Goal: Task Accomplishment & Management: Manage account settings

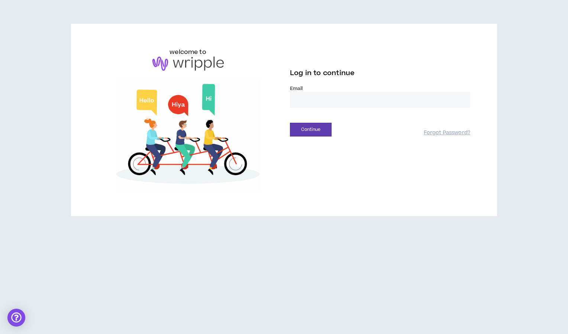
click at [318, 106] on input "email" at bounding box center [380, 100] width 180 height 16
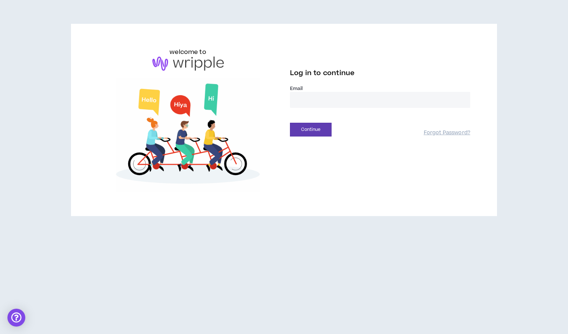
type input "**********"
click at [301, 131] on button "Continue" at bounding box center [311, 130] width 42 height 14
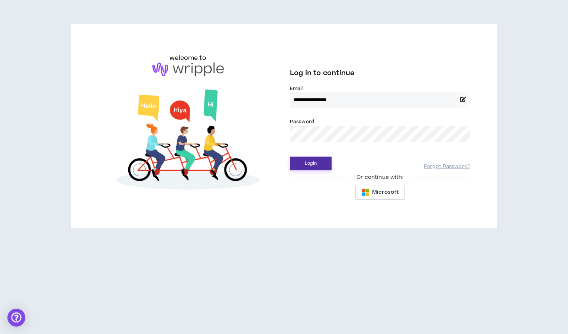
click at [303, 163] on button "Login" at bounding box center [311, 164] width 42 height 14
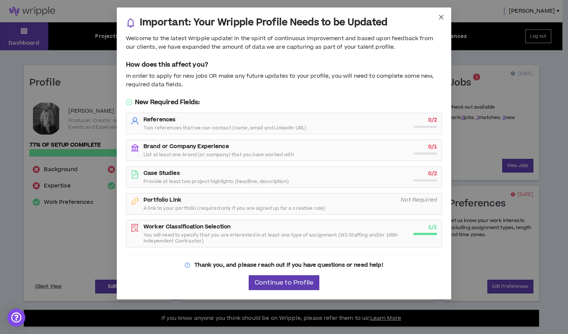
click at [440, 18] on icon "close" at bounding box center [441, 17] width 4 height 4
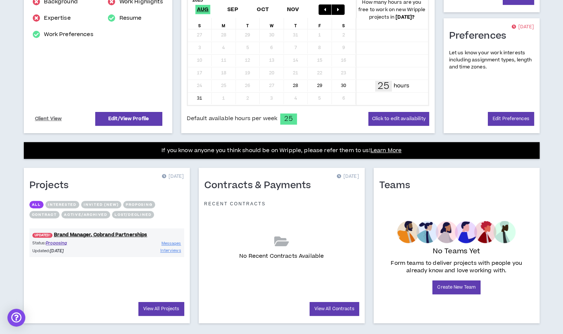
scroll to position [168, 0]
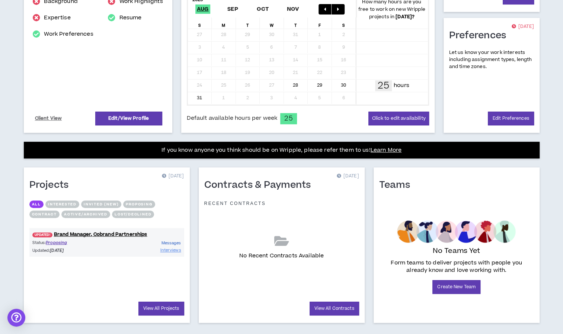
click at [173, 242] on span "Messages" at bounding box center [171, 243] width 20 height 6
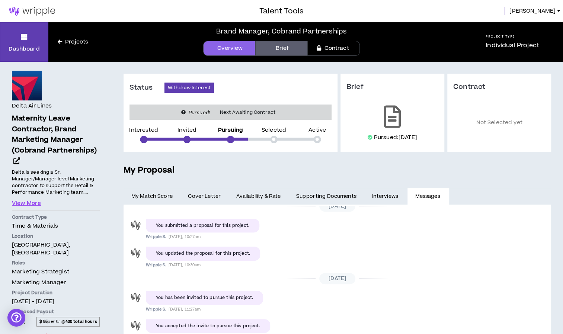
click at [382, 197] on link "Interviews" at bounding box center [385, 196] width 43 height 16
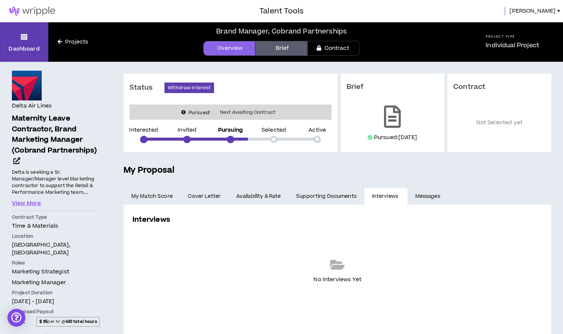
click at [351, 196] on link "Supporting Documents" at bounding box center [326, 196] width 76 height 16
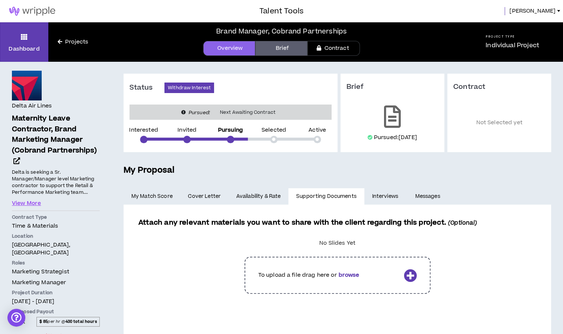
click at [275, 193] on link "Availability & Rate" at bounding box center [258, 196] width 60 height 16
